Goal: Information Seeking & Learning: Learn about a topic

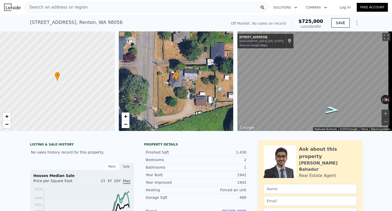
click at [288, 109] on icon "Go South, Aberdeen Ave NE" at bounding box center [332, 109] width 28 height 11
click at [64, 18] on div "[STREET_ADDRESS] No sales on record (~ARV $725k )" at bounding box center [127, 24] width 195 height 15
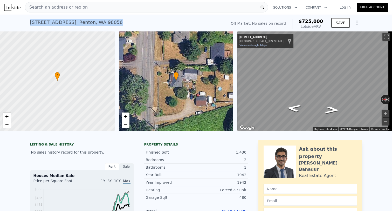
drag, startPoint x: 117, startPoint y: 23, endPoint x: 27, endPoint y: 22, distance: 90.0
click at [27, 22] on div "[STREET_ADDRESS] No sales on record (~ARV $725k ) Off Market. No sales on recor…" at bounding box center [196, 23] width 392 height 17
copy div "[STREET_ADDRESS]"
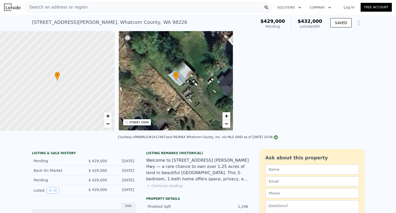
scroll to position [0, 2]
type input "3"
type input "1"
type input "1008"
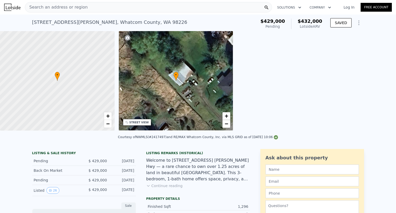
type input "1312"
type input "34848"
type input "43560"
checkbox input "true"
type input "$ 432,000"
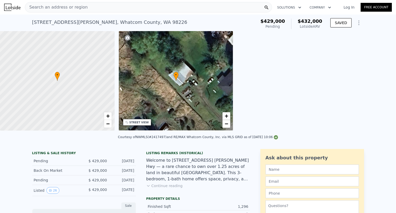
type input "6"
type input "$ 0"
type input "-$ 58,125"
